Goal: Find specific page/section: Find specific page/section

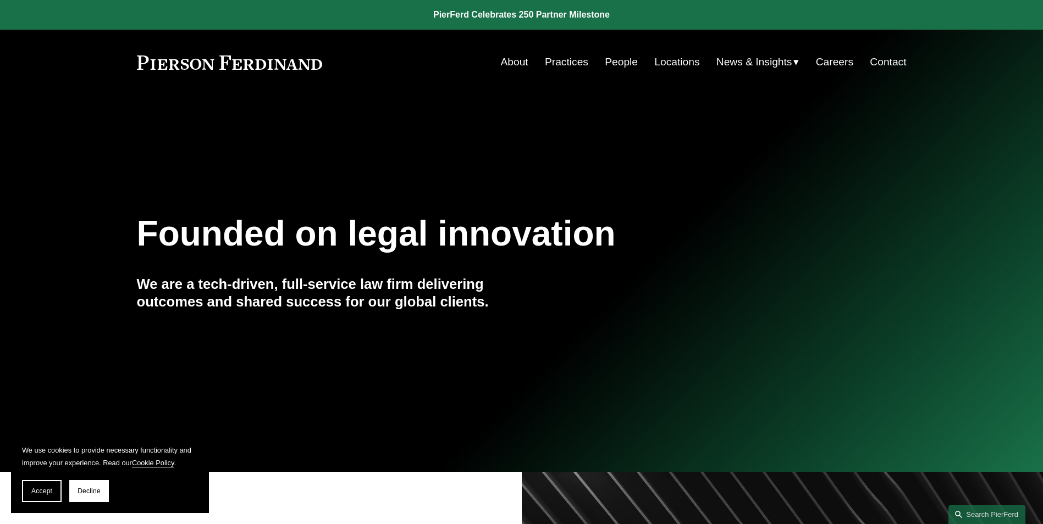
click at [670, 66] on link "Locations" at bounding box center [676, 62] width 45 height 21
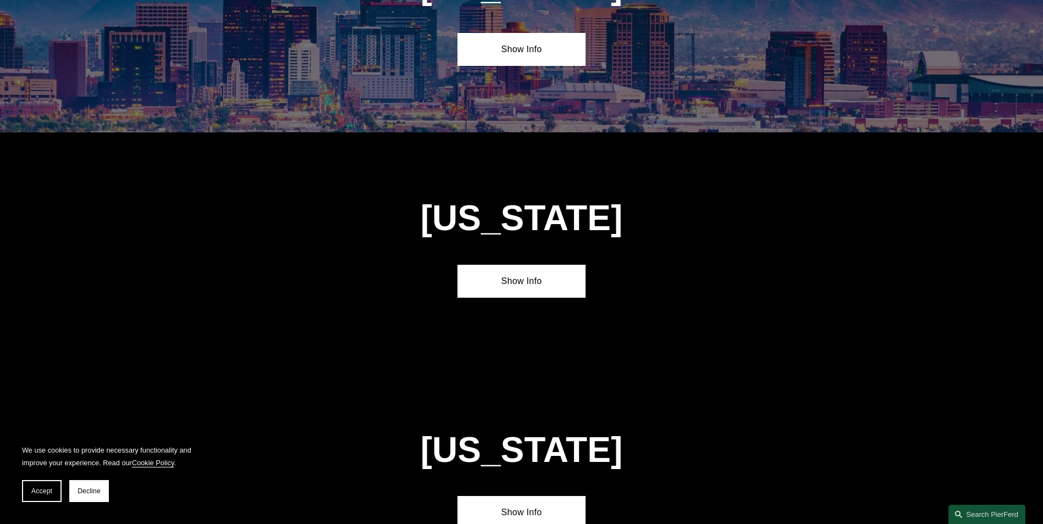
scroll to position [605, 0]
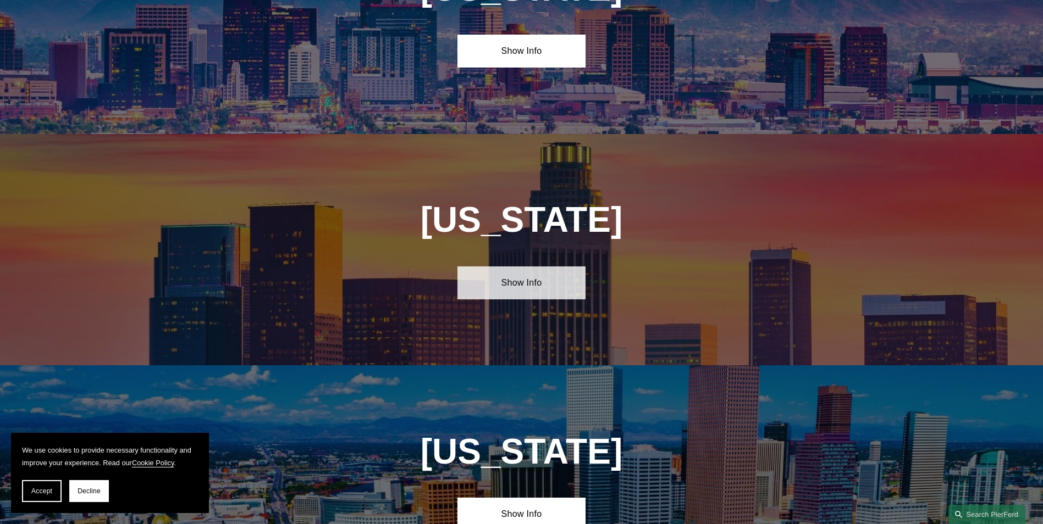
click at [534, 285] on link "Show Info" at bounding box center [521, 283] width 128 height 33
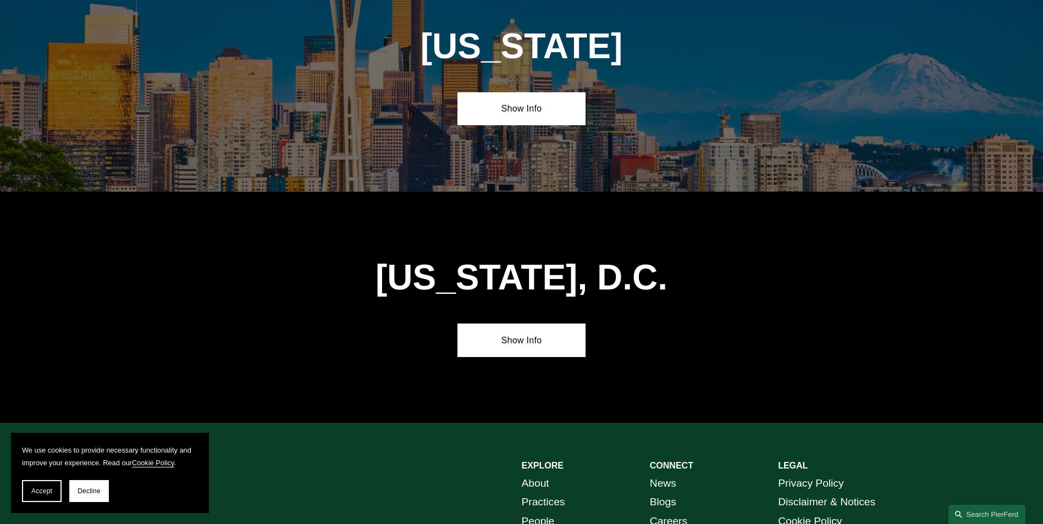
scroll to position [4832, 0]
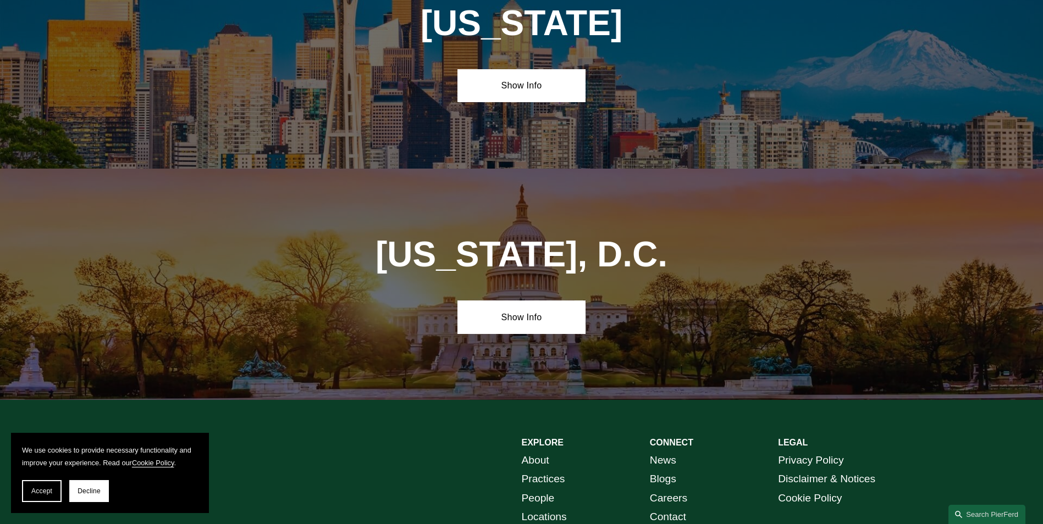
click at [539, 489] on link "People" at bounding box center [538, 498] width 33 height 19
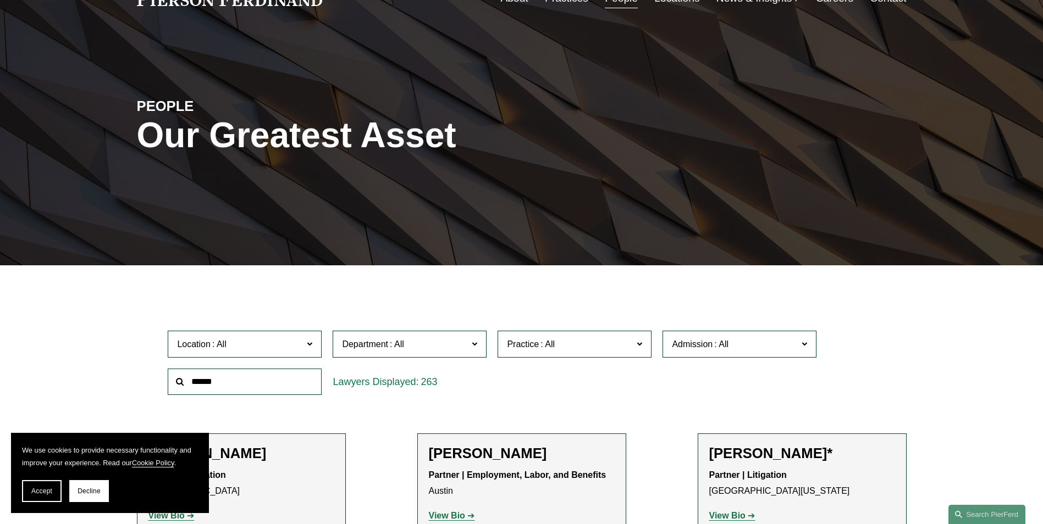
scroll to position [440, 0]
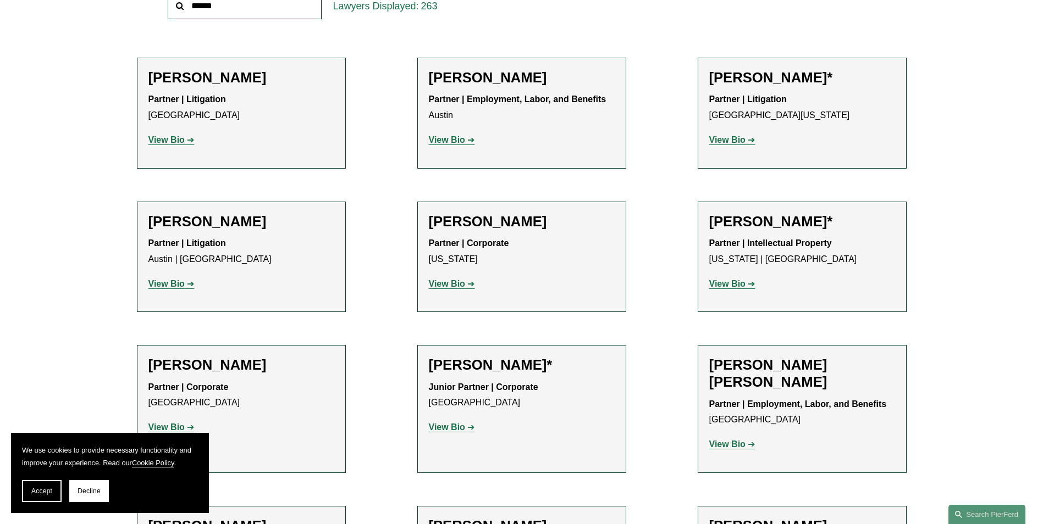
click at [723, 140] on strong "View Bio" at bounding box center [727, 139] width 36 height 9
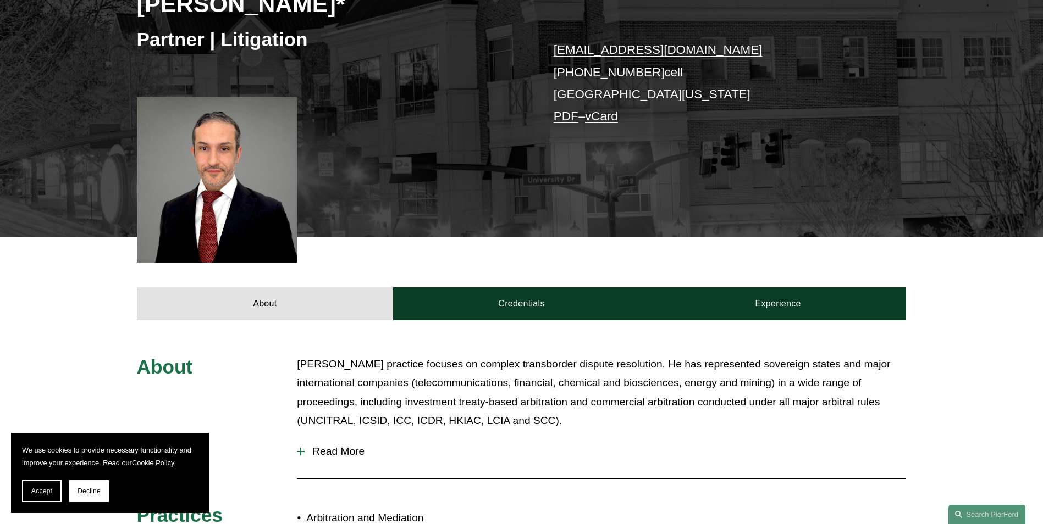
scroll to position [385, 0]
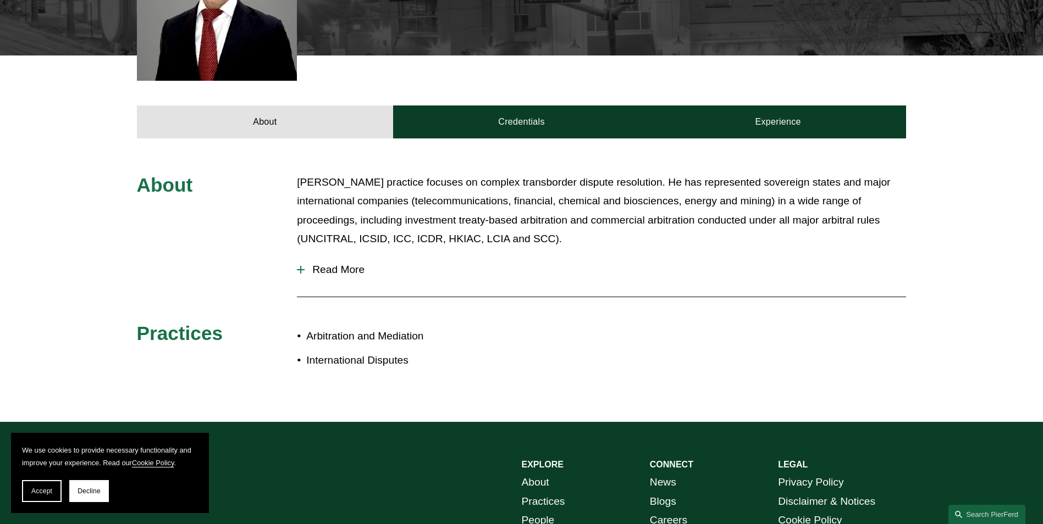
click at [336, 272] on span "Read More" at bounding box center [605, 270] width 601 height 12
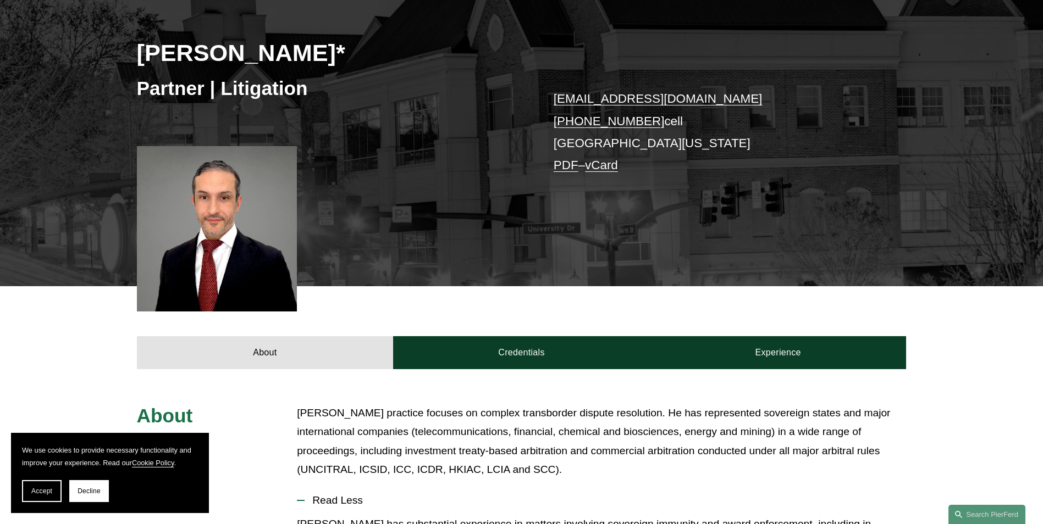
scroll to position [0, 0]
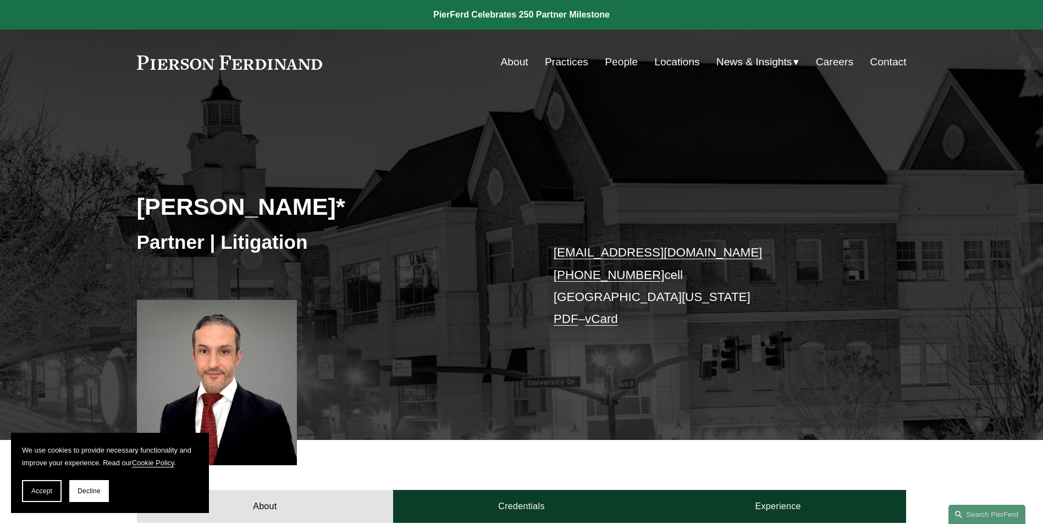
click at [611, 57] on link "People" at bounding box center [621, 62] width 33 height 21
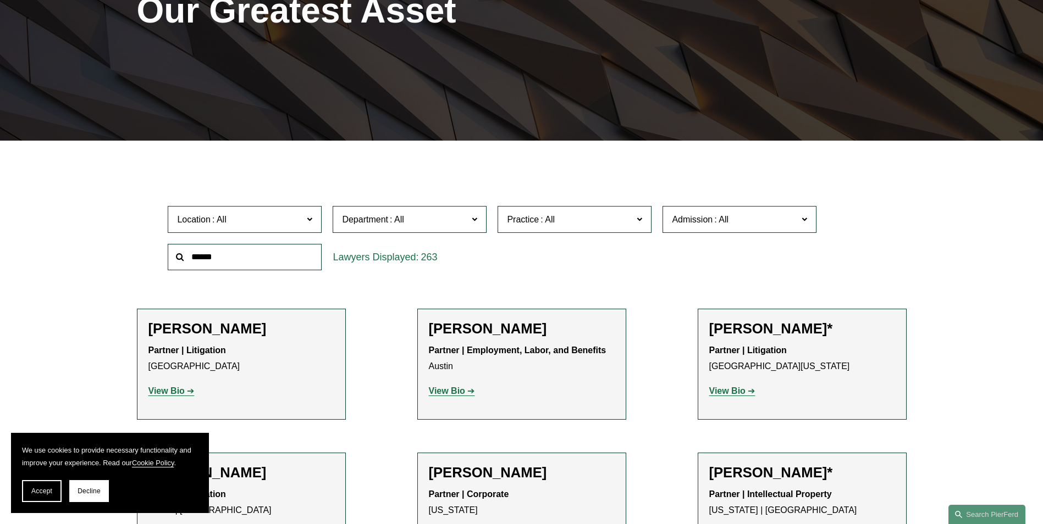
scroll to position [275, 0]
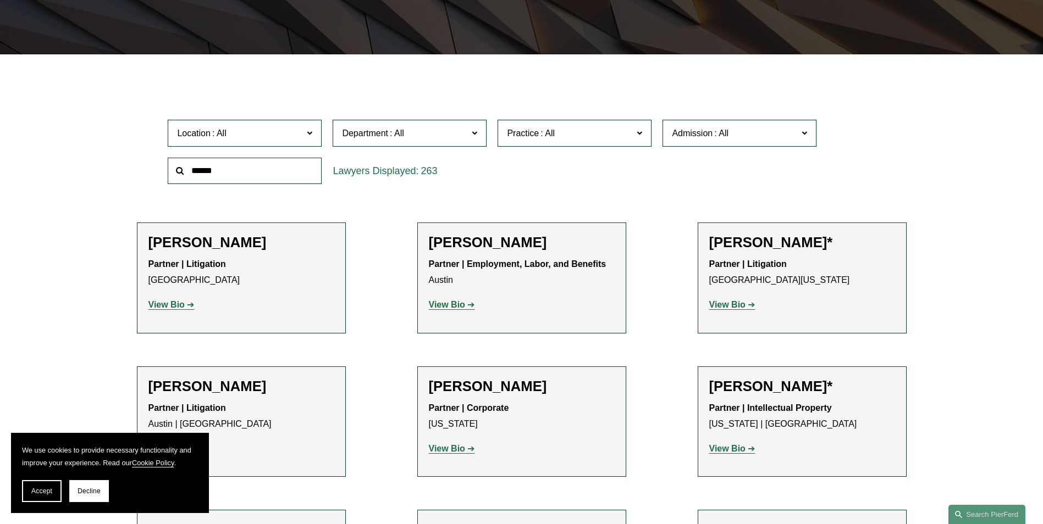
click at [237, 132] on span "Location" at bounding box center [240, 133] width 126 height 15
click at [584, 127] on span "Practice" at bounding box center [570, 133] width 126 height 15
drag, startPoint x: 706, startPoint y: 172, endPoint x: 767, endPoint y: 161, distance: 62.1
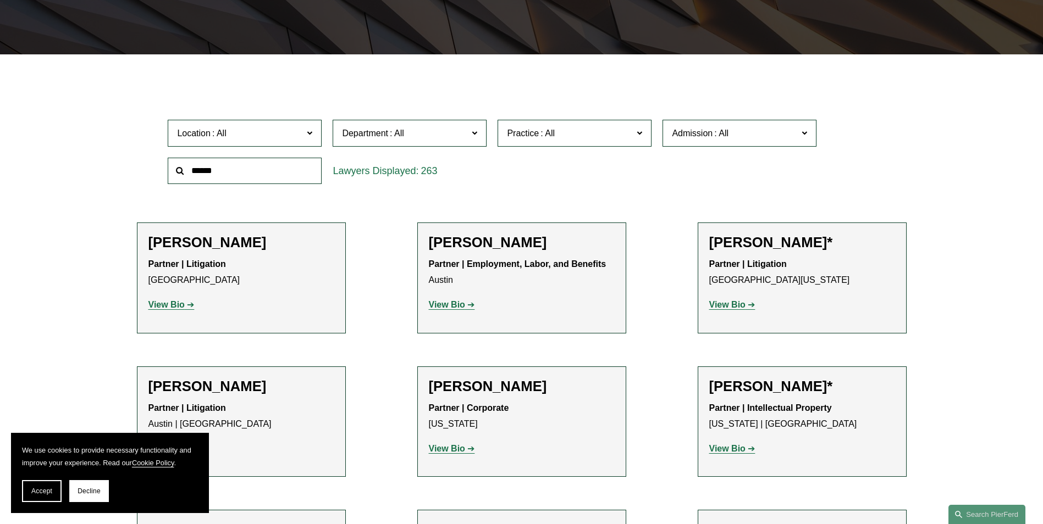
click at [706, 172] on div "Location All [GEOGRAPHIC_DATA] [GEOGRAPHIC_DATA] [GEOGRAPHIC_DATA] [GEOGRAPHIC_…" at bounding box center [521, 151] width 718 height 75
